Goal: Ask a question

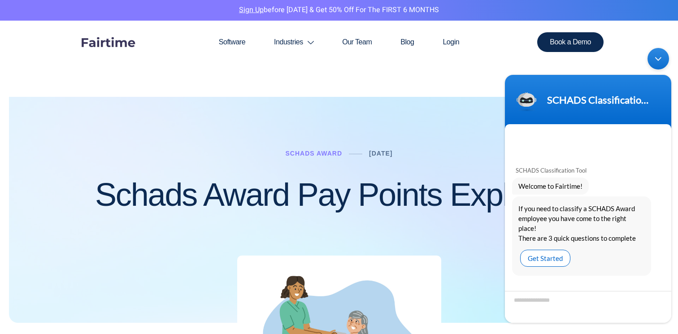
click at [542, 259] on div "Get Started" at bounding box center [545, 257] width 50 height 17
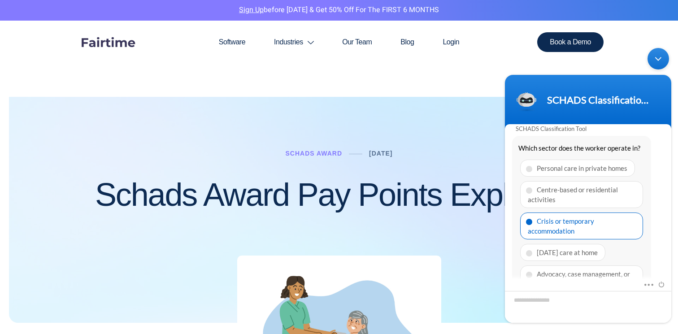
scroll to position [119, 0]
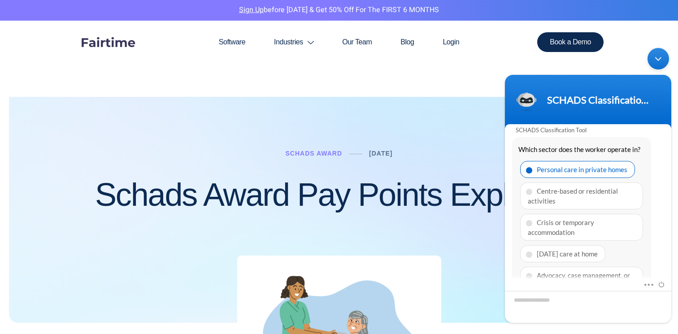
click at [530, 167] on span at bounding box center [529, 170] width 6 height 6
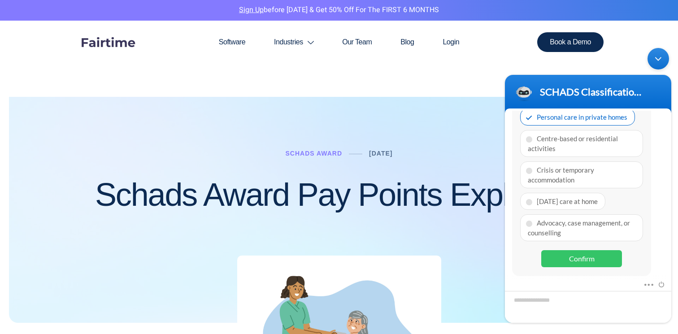
click at [588, 255] on div "Confirm" at bounding box center [581, 258] width 81 height 17
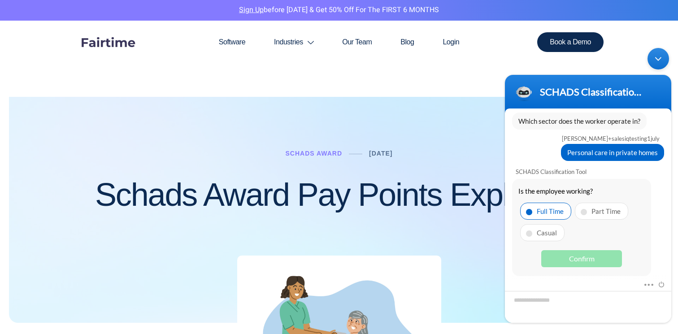
click at [534, 210] on div "Full Time" at bounding box center [545, 210] width 51 height 17
click at [535, 230] on div "Casual" at bounding box center [542, 232] width 44 height 17
click at [534, 208] on div "Full Time" at bounding box center [545, 210] width 51 height 17
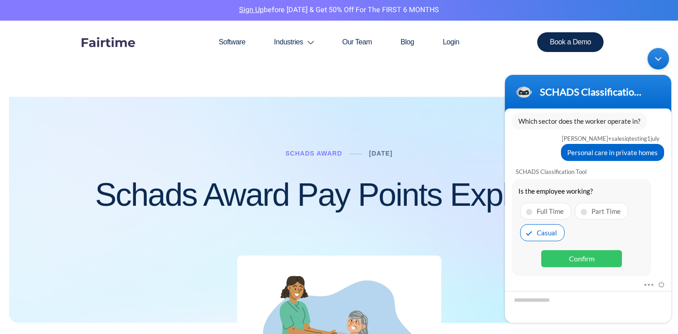
click at [573, 254] on div "Confirm" at bounding box center [581, 258] width 81 height 17
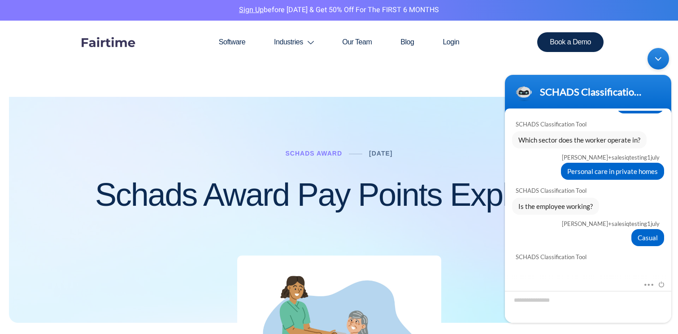
scroll to position [265, 0]
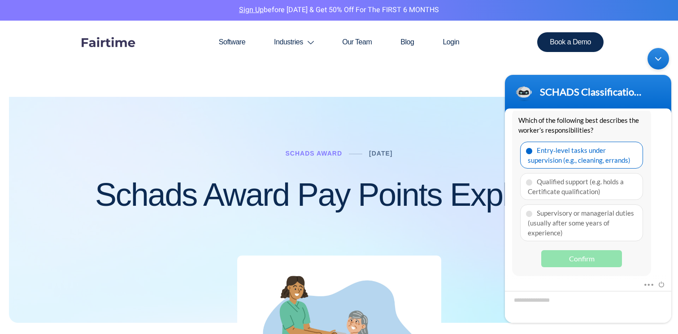
click at [529, 151] on span at bounding box center [529, 151] width 6 height 6
click at [589, 252] on div "Confirm" at bounding box center [581, 258] width 81 height 17
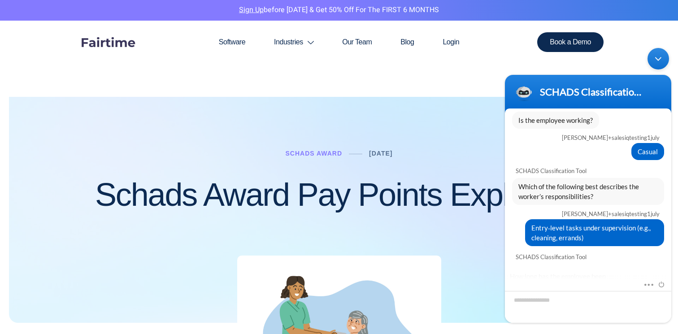
scroll to position [300, 0]
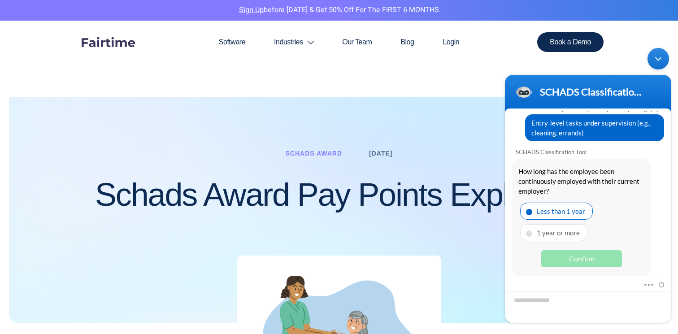
click at [541, 213] on div "Less than 1 year" at bounding box center [556, 210] width 73 height 17
click at [580, 256] on div "Confirm" at bounding box center [581, 258] width 81 height 17
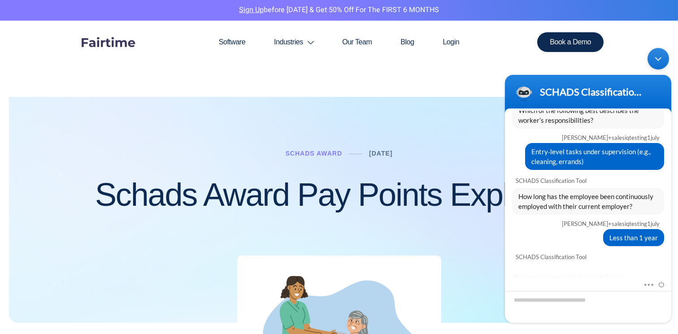
scroll to position [327, 0]
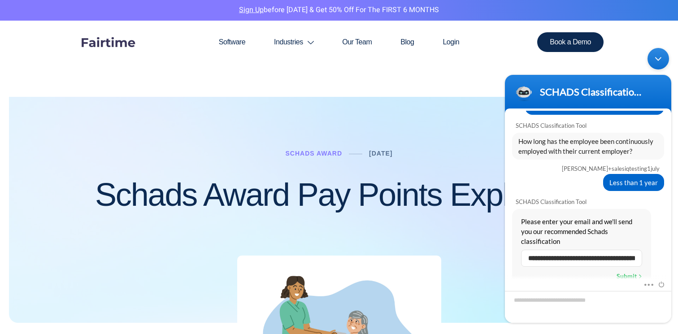
click at [603, 259] on input "**********" at bounding box center [581, 257] width 121 height 17
drag, startPoint x: 576, startPoint y: 259, endPoint x: 557, endPoint y: 259, distance: 18.8
click at [557, 259] on input "**********" at bounding box center [581, 257] width 121 height 17
click at [582, 257] on input "**********" at bounding box center [581, 257] width 121 height 17
type input "**********"
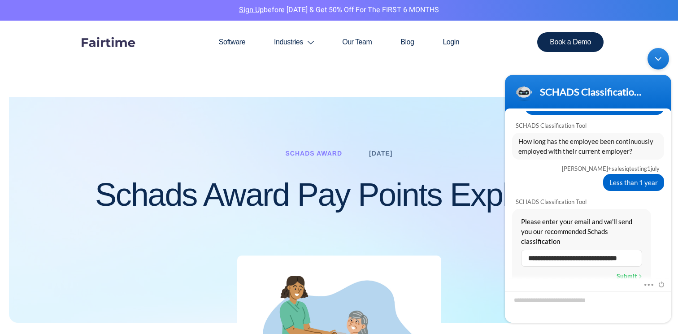
click at [630, 279] on div "Mute Send email" at bounding box center [588, 301] width 166 height 44
click at [628, 274] on div "Submit" at bounding box center [630, 276] width 26 height 12
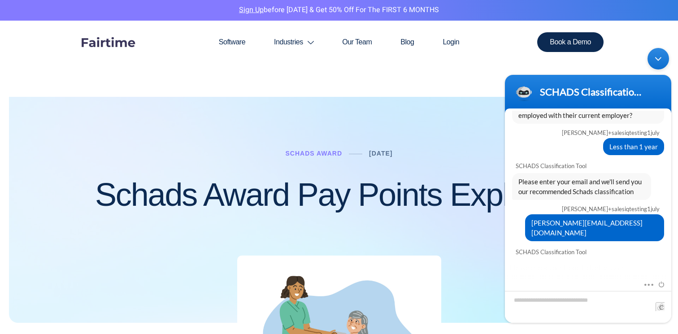
scroll to position [410, 0]
